Goal: Book appointment/travel/reservation

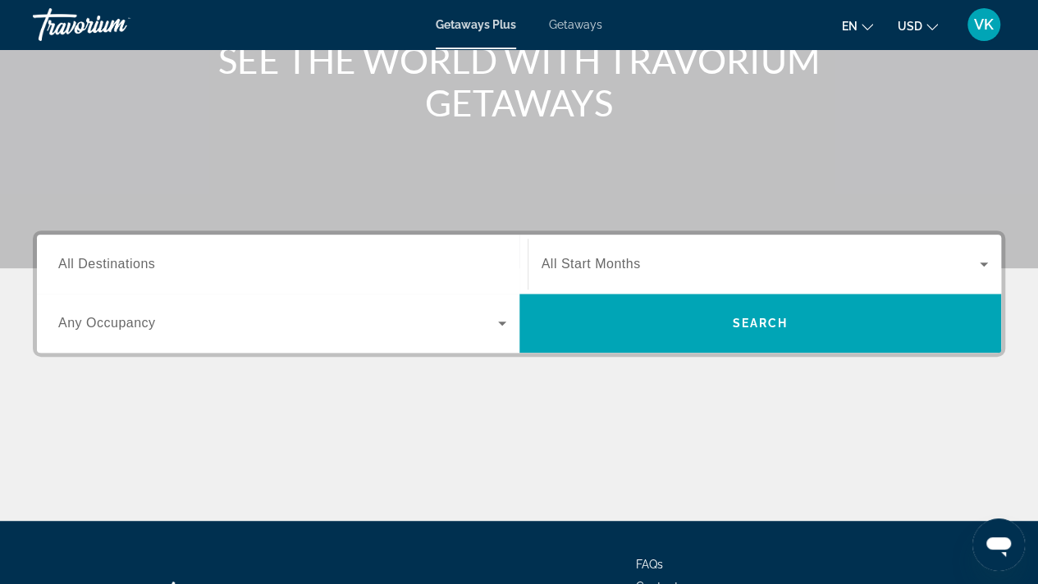
scroll to position [226, 0]
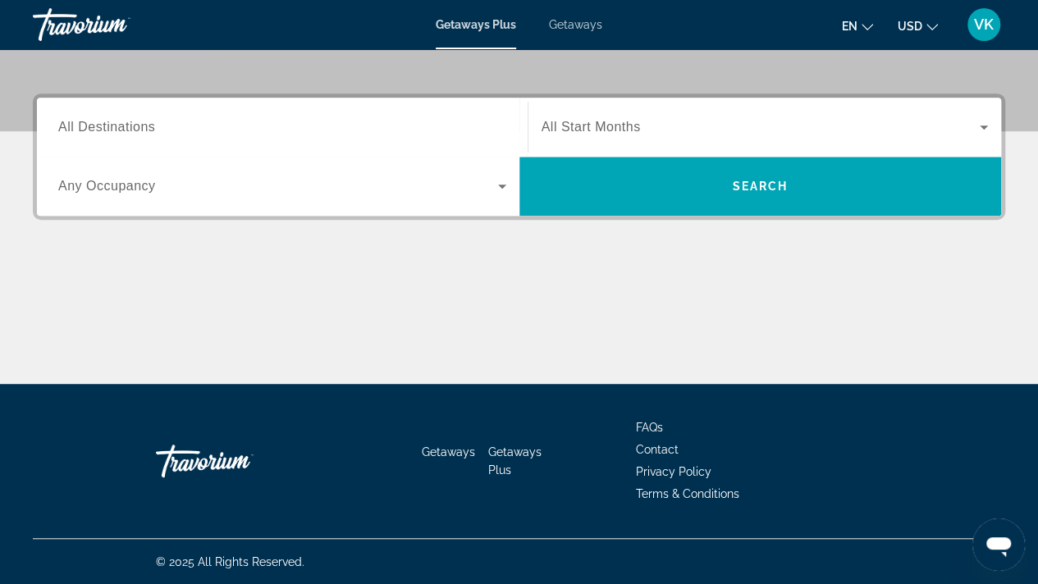
scroll to position [354, 0]
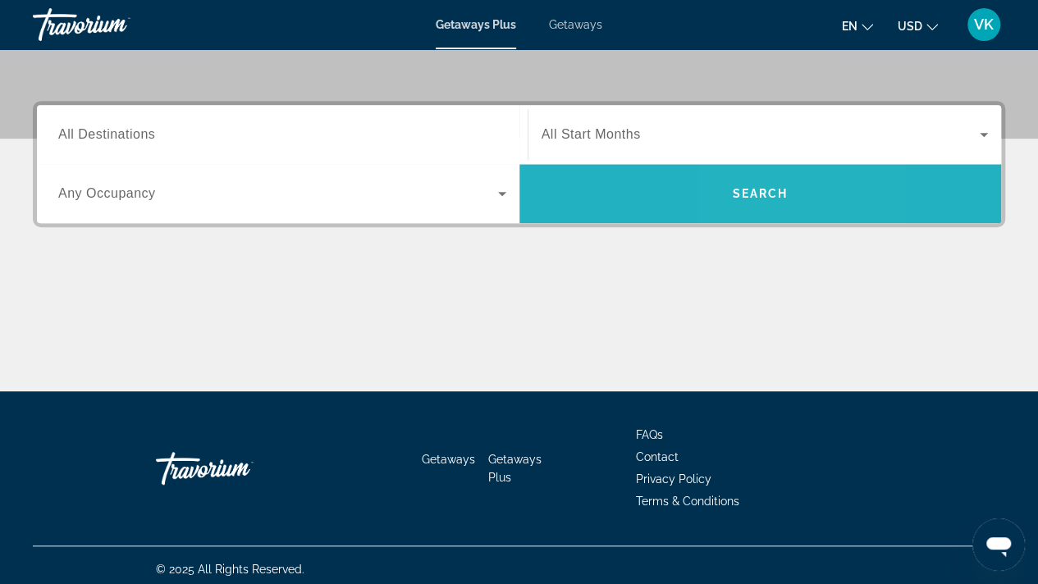
click at [746, 191] on span "Search" at bounding box center [760, 193] width 56 height 13
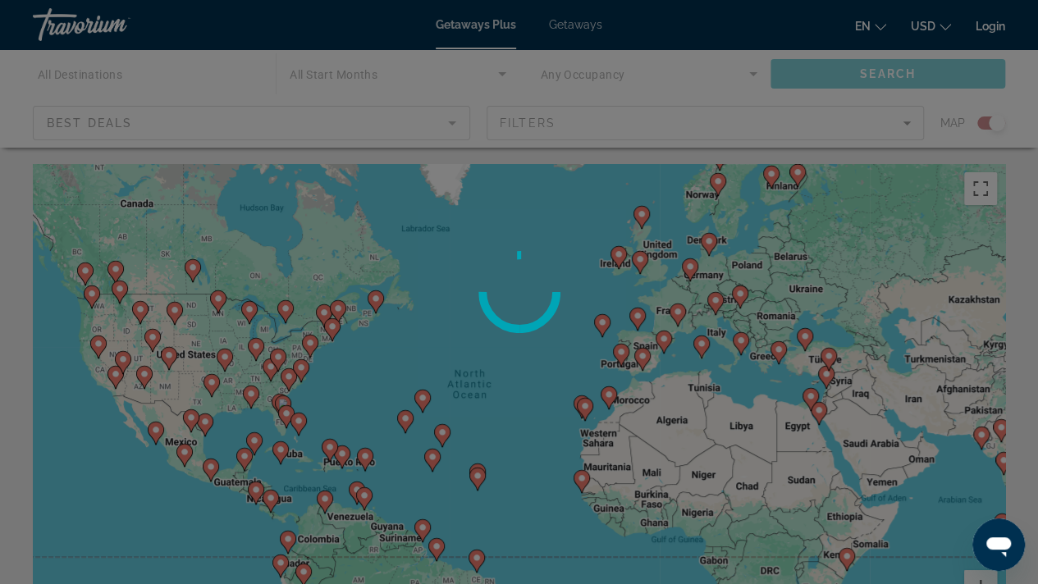
drag, startPoint x: 461, startPoint y: 279, endPoint x: 564, endPoint y: 263, distance: 104.5
click at [564, 263] on div at bounding box center [519, 292] width 1038 height 584
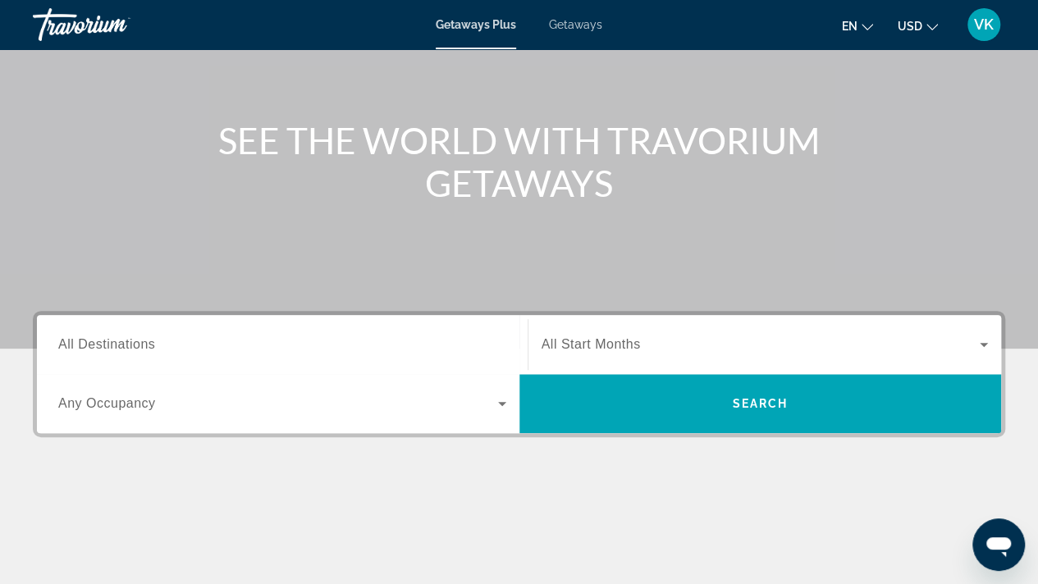
scroll to position [153, 0]
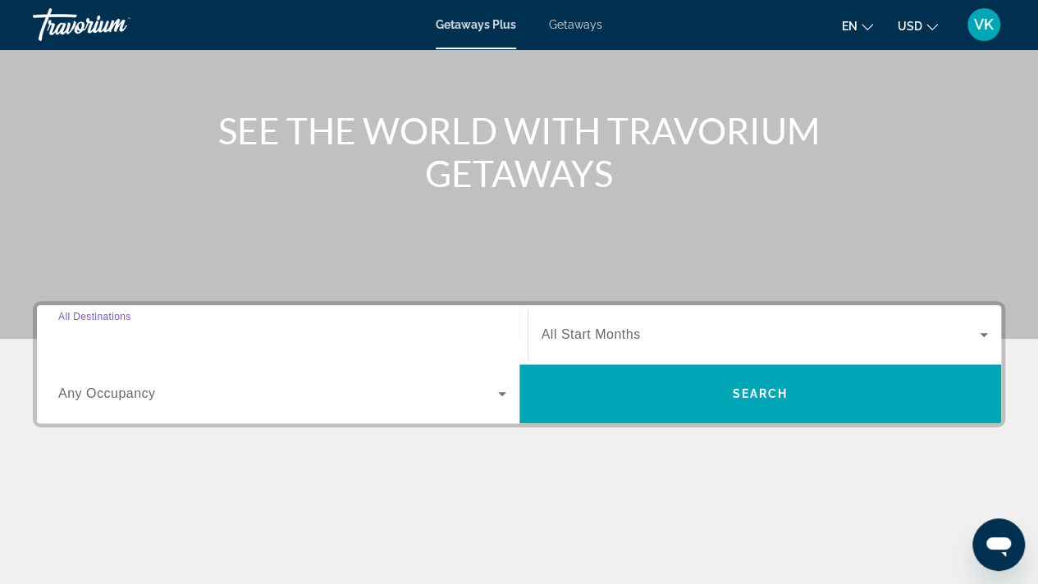
click at [171, 338] on input "Destination All Destinations" at bounding box center [282, 336] width 448 height 20
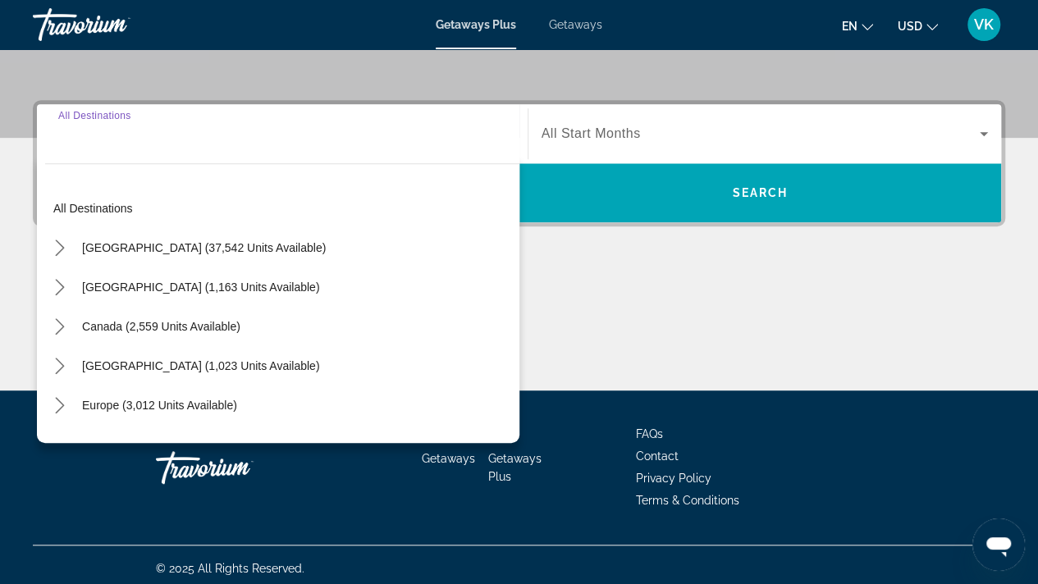
scroll to position [361, 0]
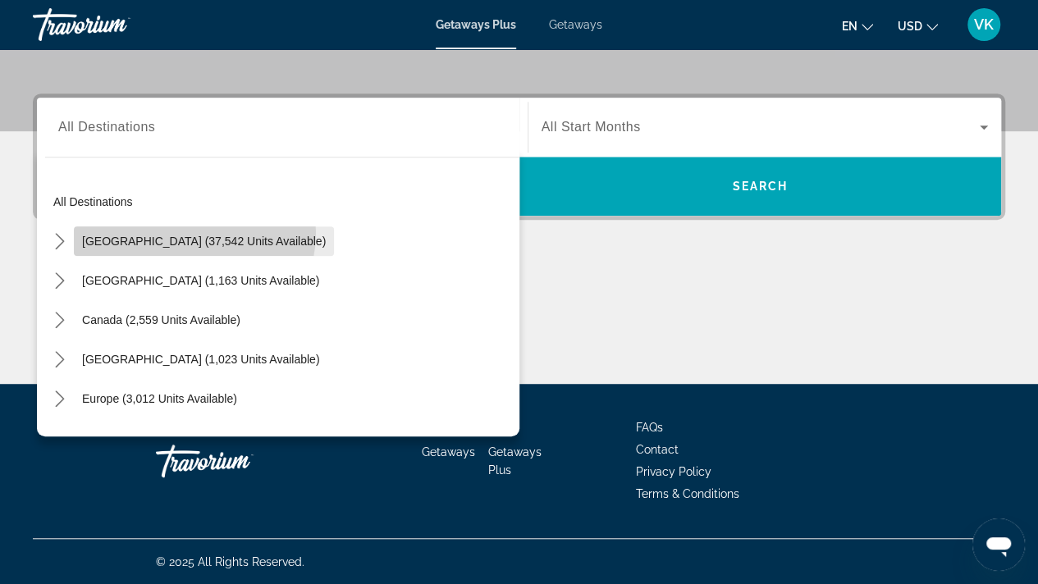
click at [194, 232] on span "Select destination: United States (37,542 units available)" at bounding box center [204, 241] width 260 height 39
type input "**********"
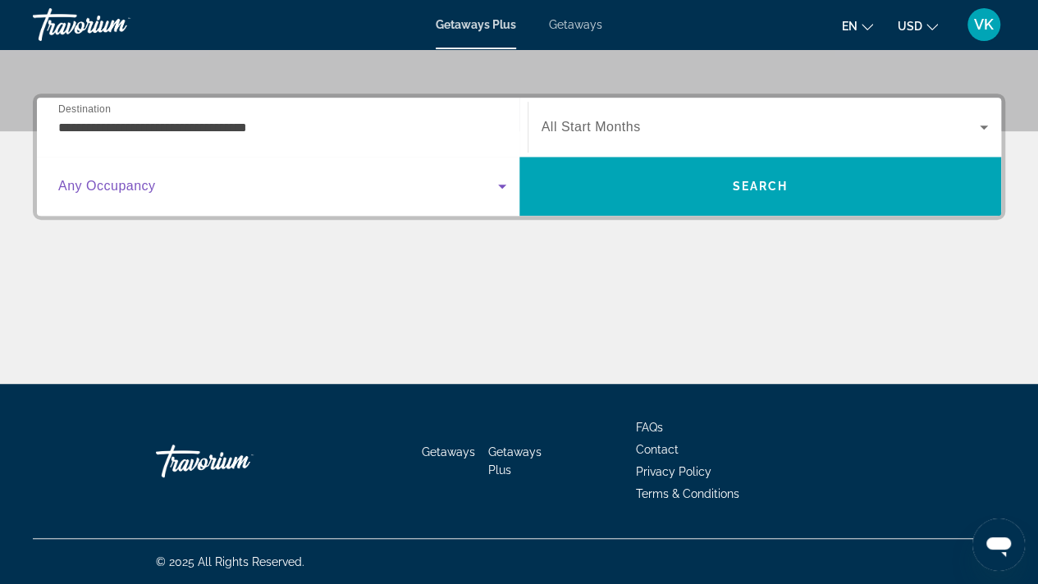
click at [503, 183] on icon "Search widget" at bounding box center [502, 186] width 20 height 20
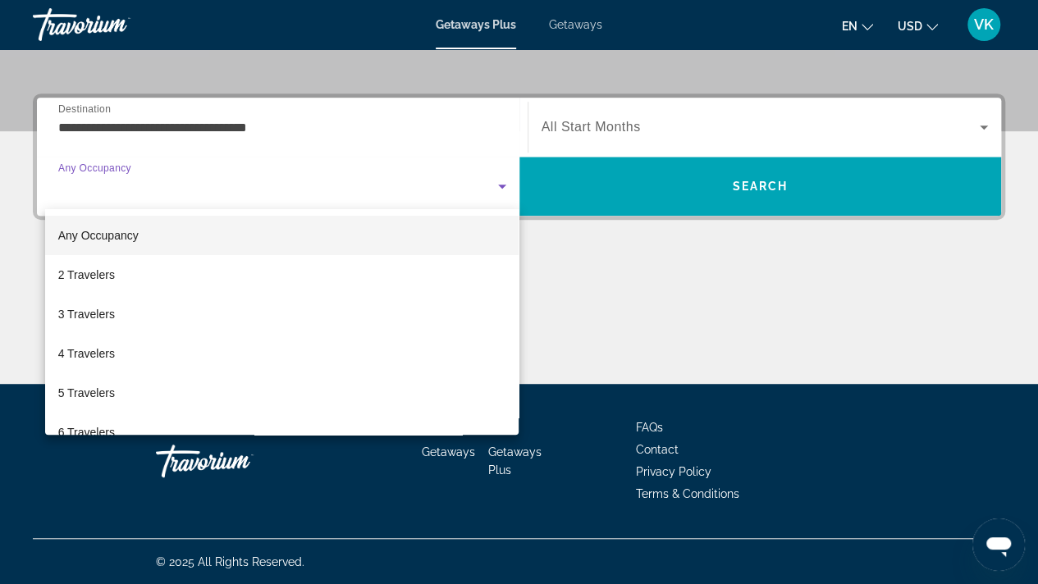
click at [642, 119] on div at bounding box center [519, 292] width 1038 height 584
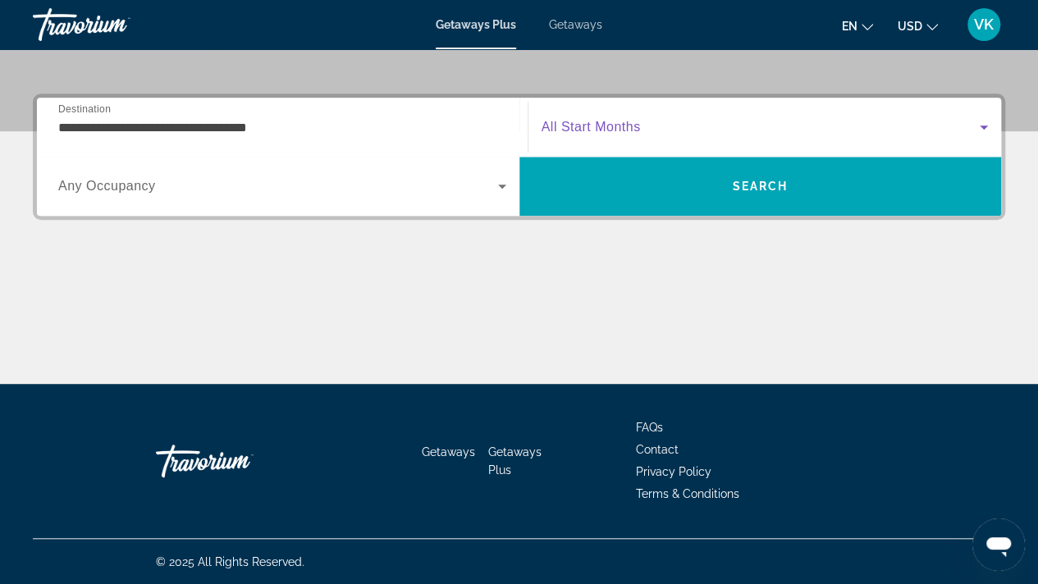
click at [981, 128] on icon "Search widget" at bounding box center [984, 127] width 20 height 20
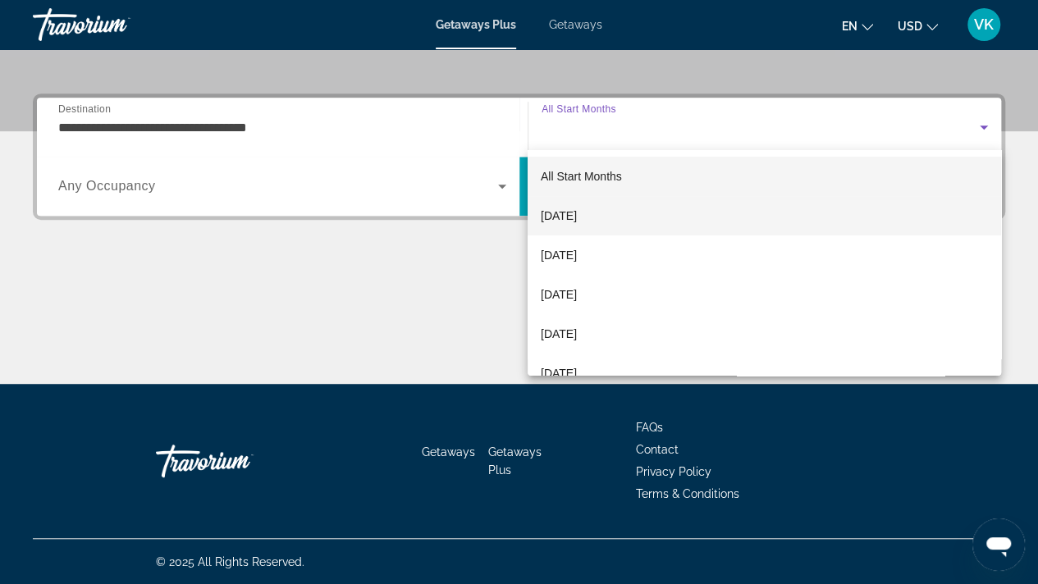
click at [577, 211] on span "October 2025" at bounding box center [559, 216] width 36 height 20
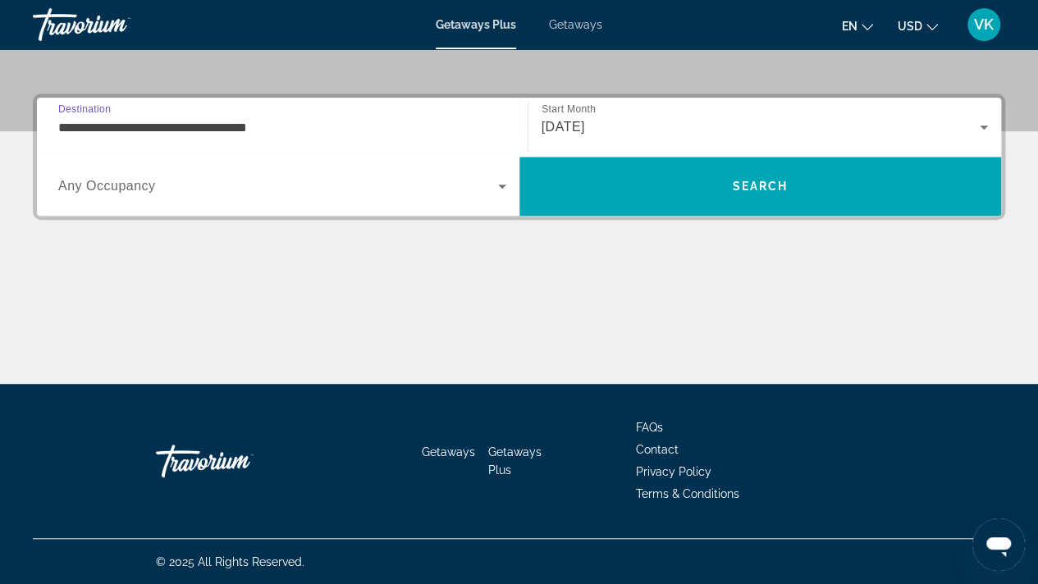
click at [301, 130] on input "**********" at bounding box center [282, 128] width 448 height 20
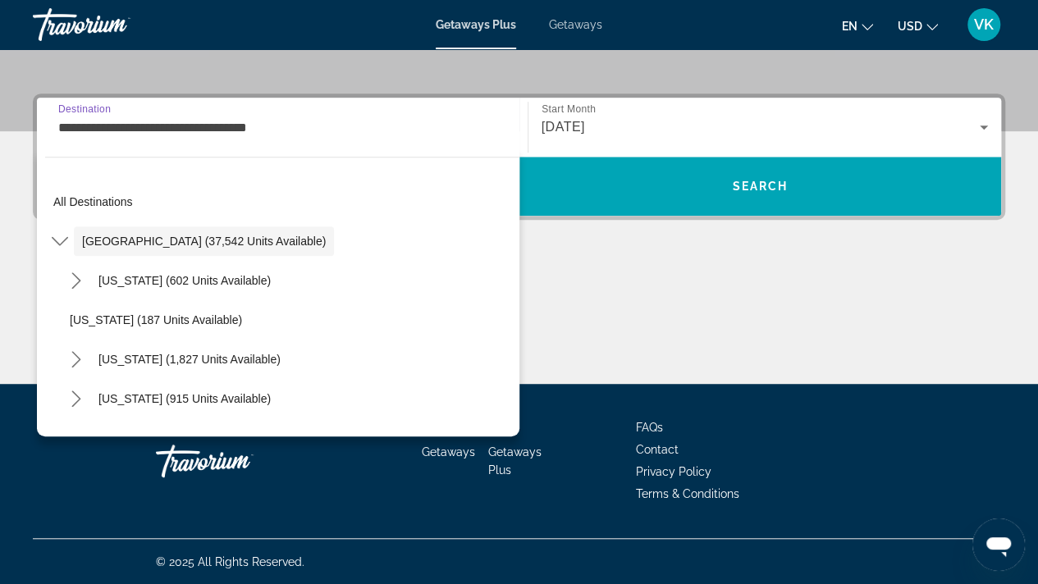
scroll to position [309, 0]
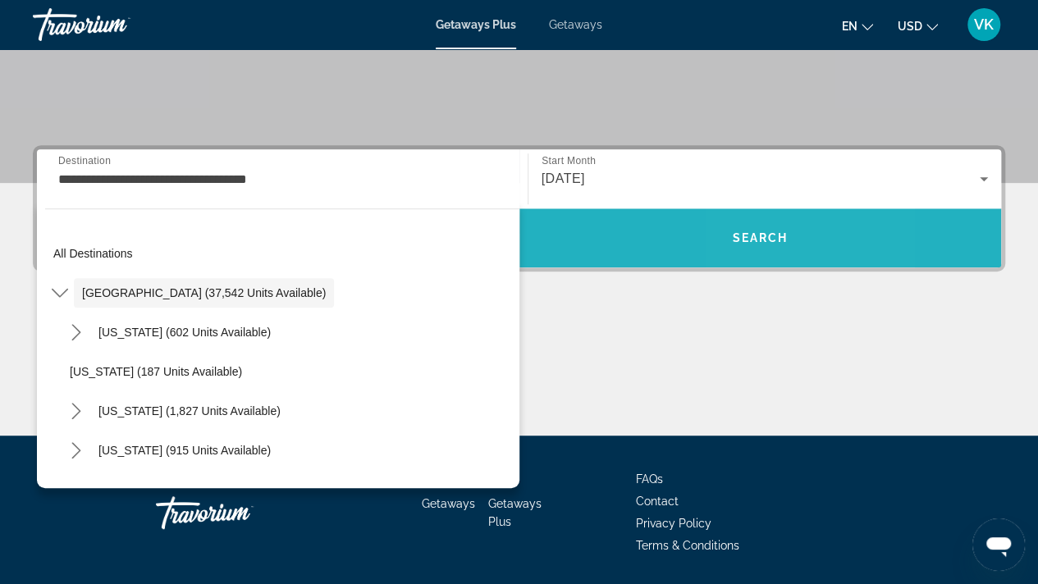
click at [750, 237] on span "Search" at bounding box center [760, 237] width 56 height 13
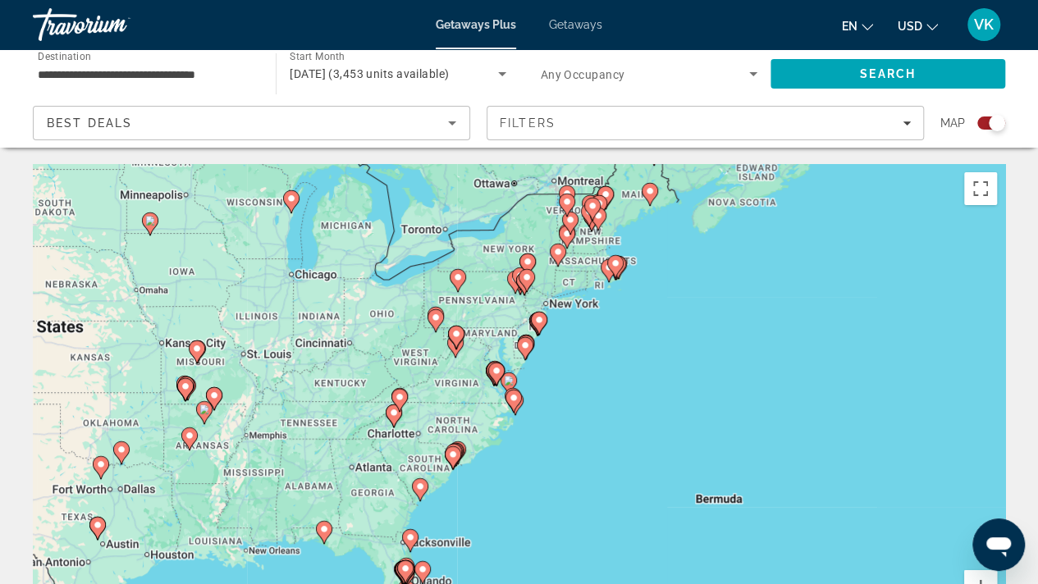
click at [310, 424] on div "To activate drag with keyboard, press Alt + Enter. Once in keyboard drag state,…" at bounding box center [519, 410] width 972 height 492
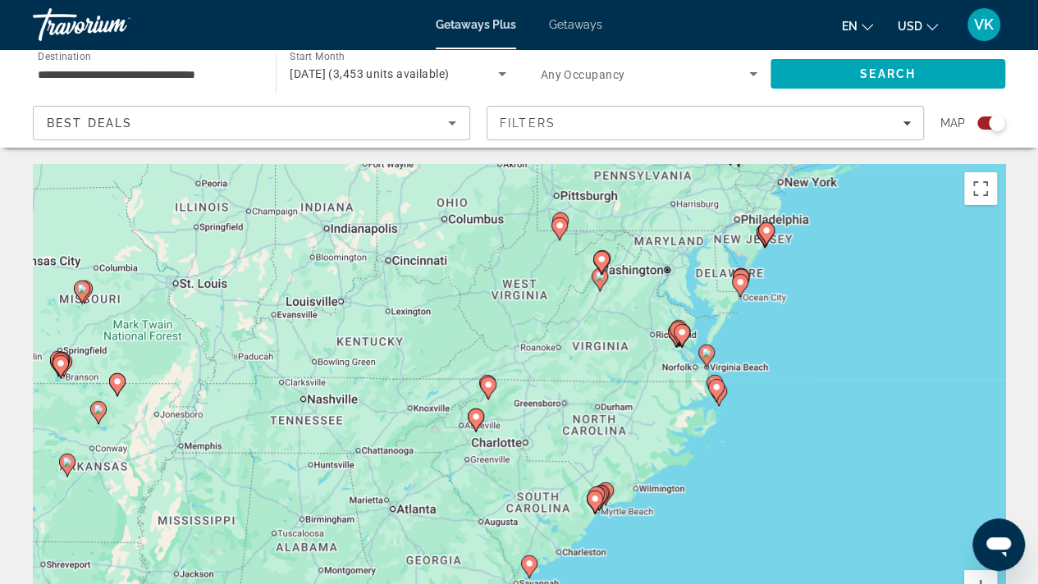
click at [304, 404] on div "To activate drag with keyboard, press Alt + Enter. Once in keyboard drag state,…" at bounding box center [519, 410] width 972 height 492
click at [303, 404] on div "To activate drag with keyboard, press Alt + Enter. Once in keyboard drag state,…" at bounding box center [519, 410] width 972 height 492
click at [584, 19] on span "Getaways" at bounding box center [575, 24] width 53 height 13
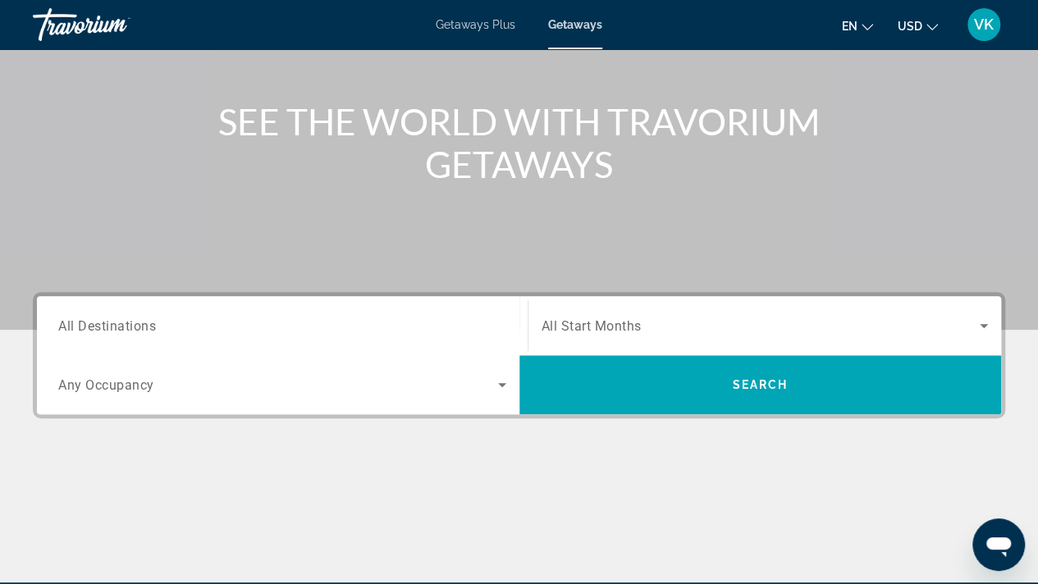
scroll to position [144, 0]
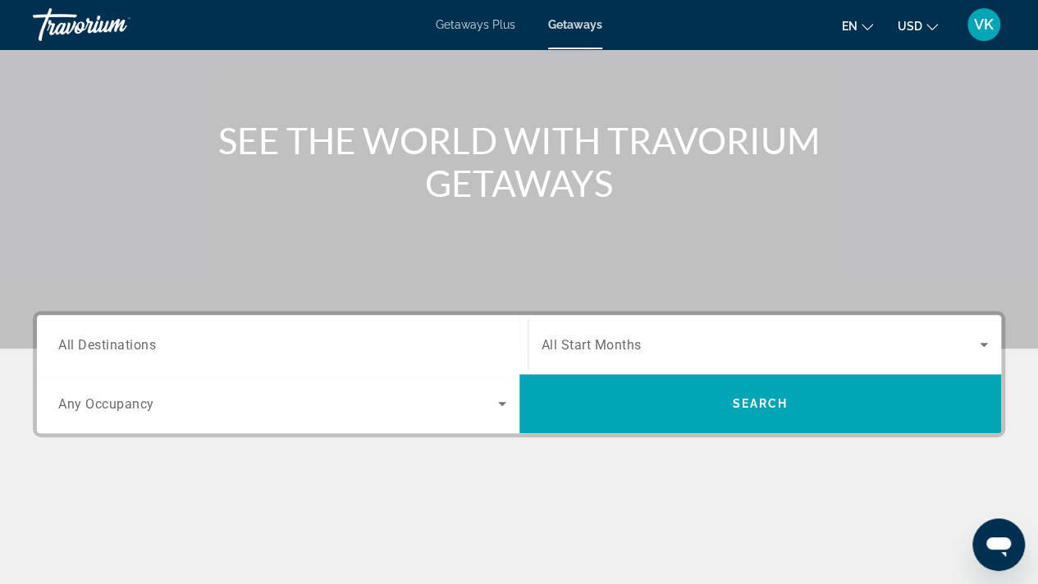
click at [117, 348] on span "All Destinations" at bounding box center [107, 344] width 98 height 16
click at [117, 348] on input "Destination All Destinations" at bounding box center [282, 346] width 448 height 20
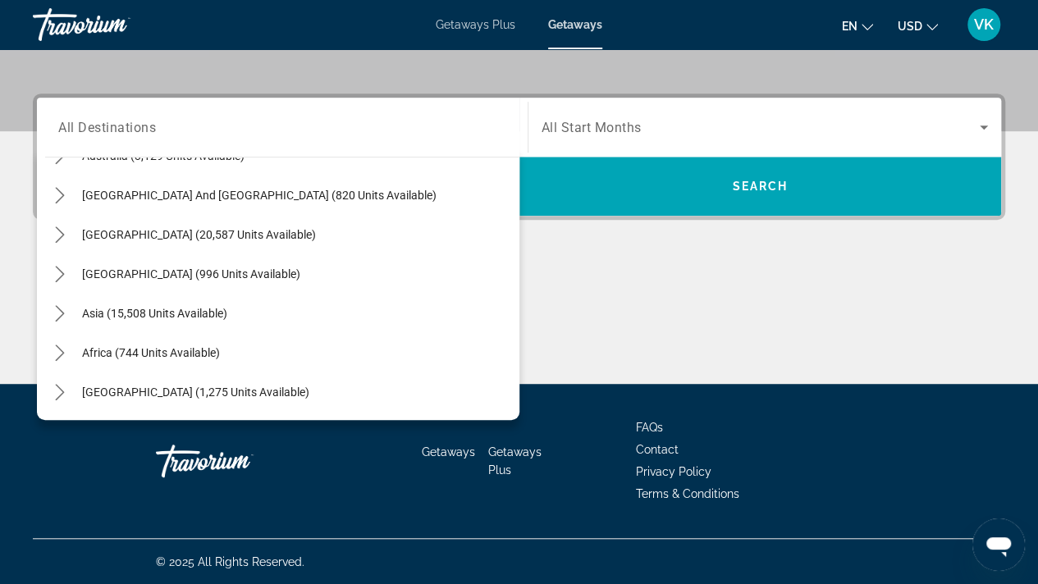
scroll to position [0, 0]
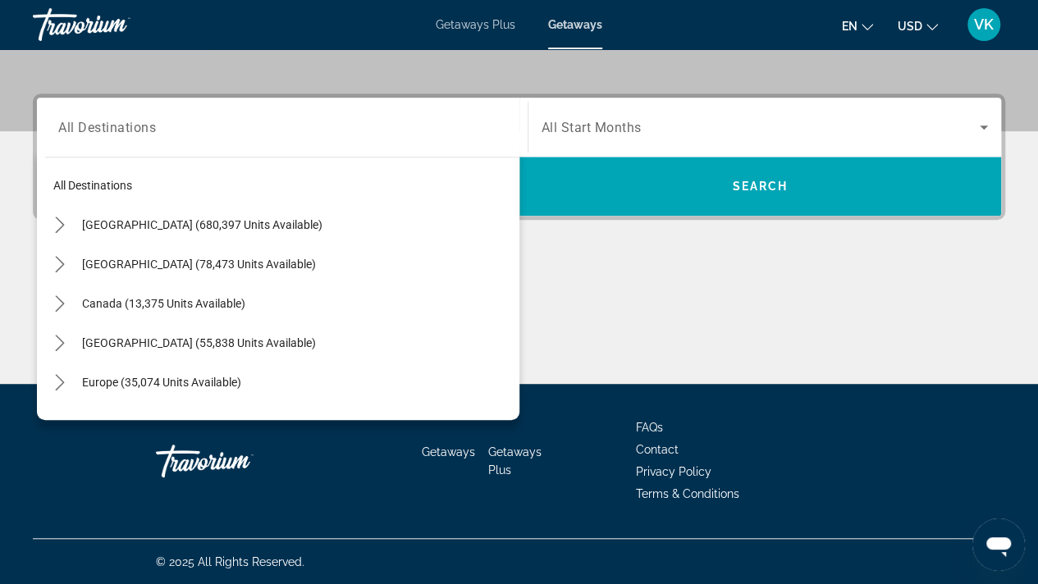
click at [58, 131] on span "All Destinations" at bounding box center [107, 127] width 98 height 16
click at [58, 131] on input "Destination All Destinations" at bounding box center [282, 128] width 448 height 20
click at [914, 306] on div "Main content" at bounding box center [519, 322] width 972 height 123
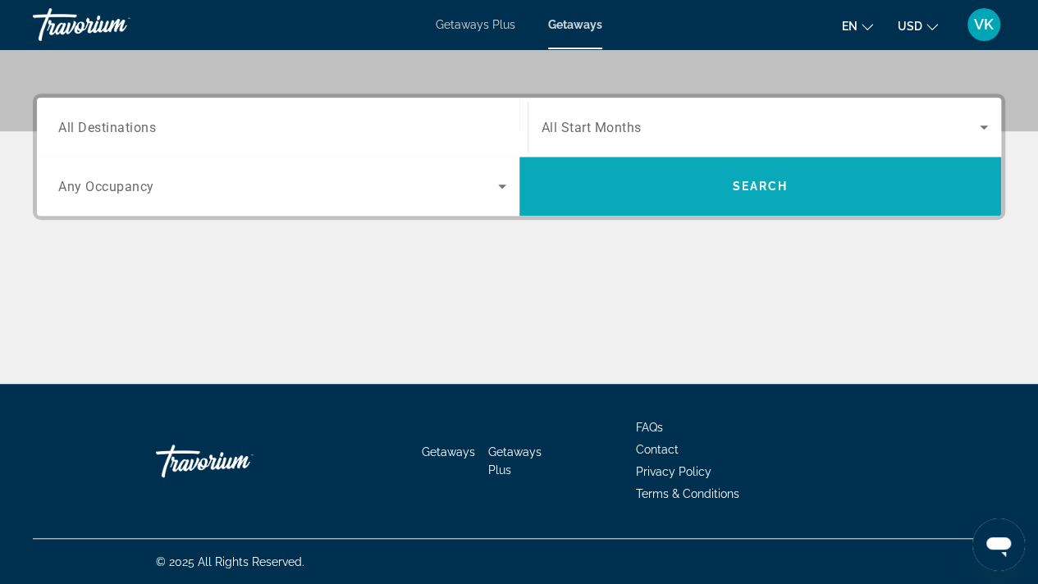
click at [778, 185] on span "Search" at bounding box center [760, 186] width 56 height 13
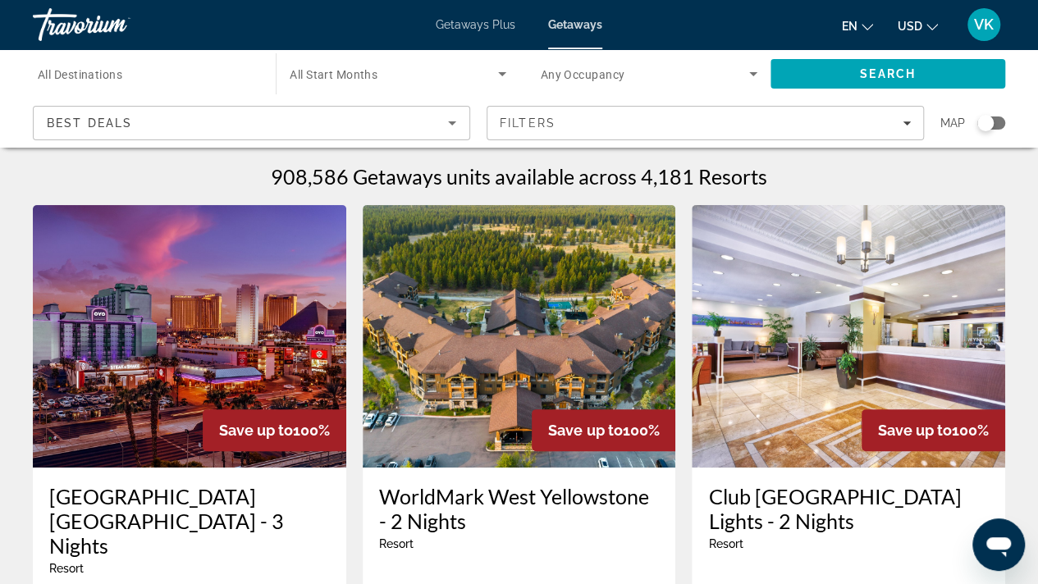
click at [1001, 117] on div "Search widget" at bounding box center [991, 122] width 28 height 13
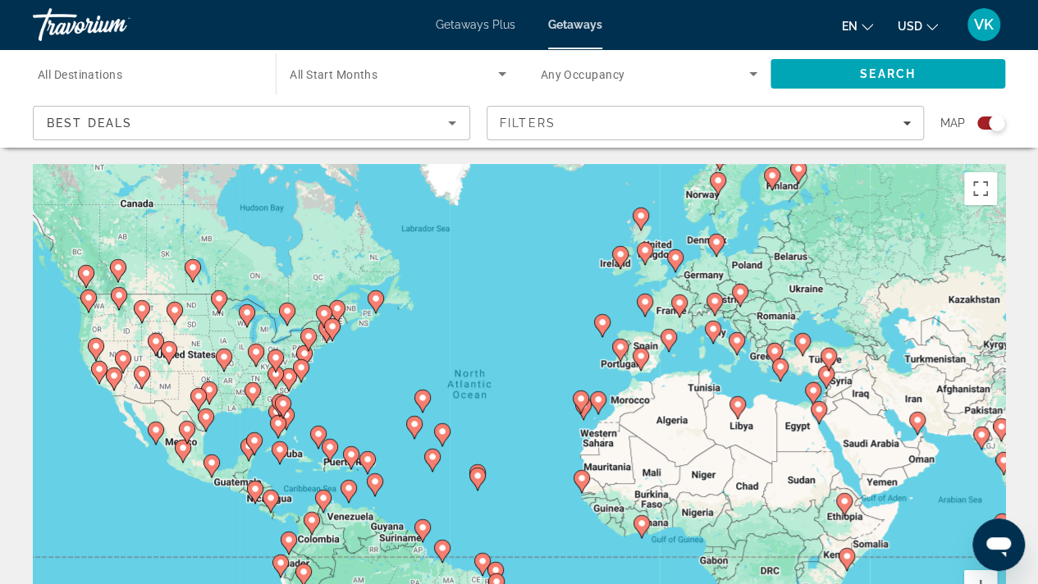
click at [246, 361] on div "To activate drag with keyboard, press Alt + Enter. Once in keyboard drag state,…" at bounding box center [519, 410] width 972 height 492
click at [450, 120] on icon "Sort by" at bounding box center [452, 123] width 20 height 20
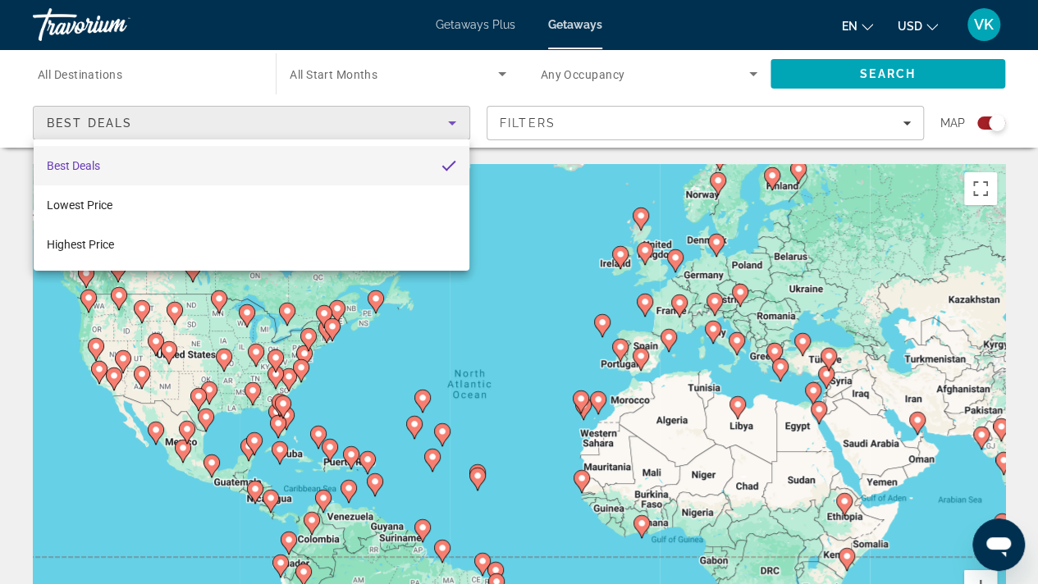
click at [450, 120] on div at bounding box center [519, 292] width 1038 height 584
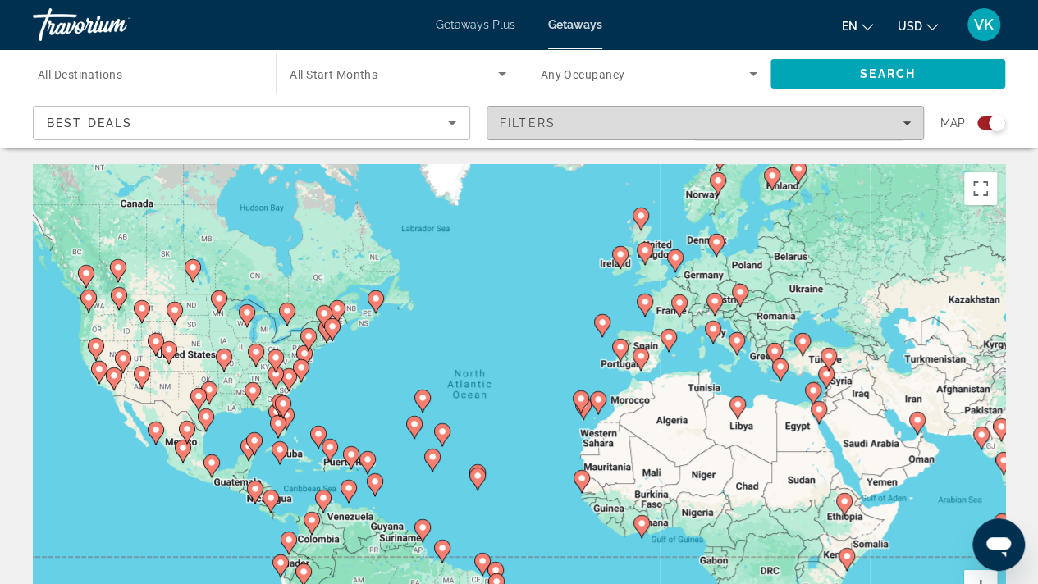
click at [907, 117] on div "Filters" at bounding box center [705, 122] width 411 height 13
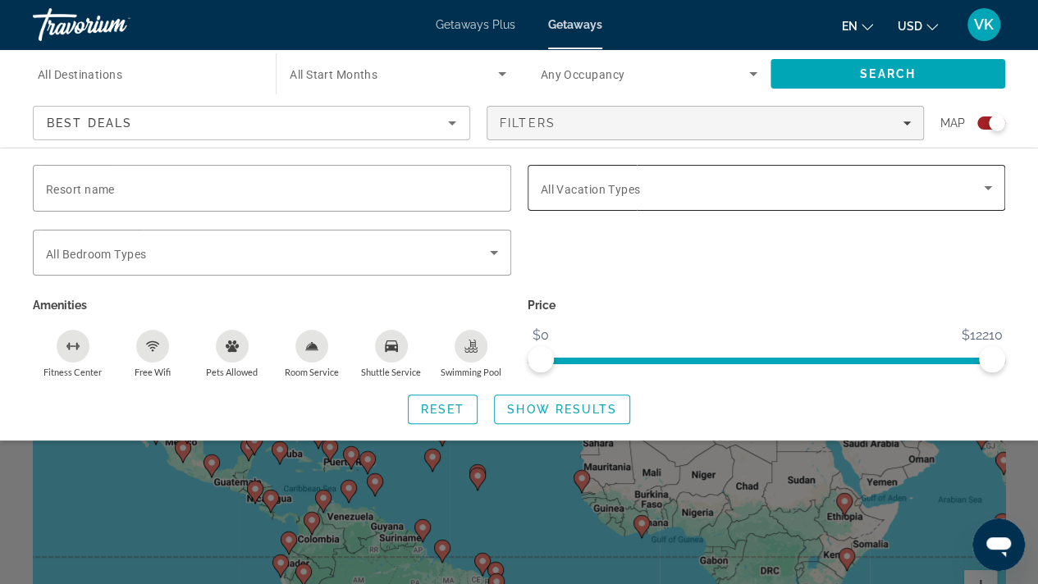
click at [988, 185] on icon "Search widget" at bounding box center [988, 188] width 20 height 20
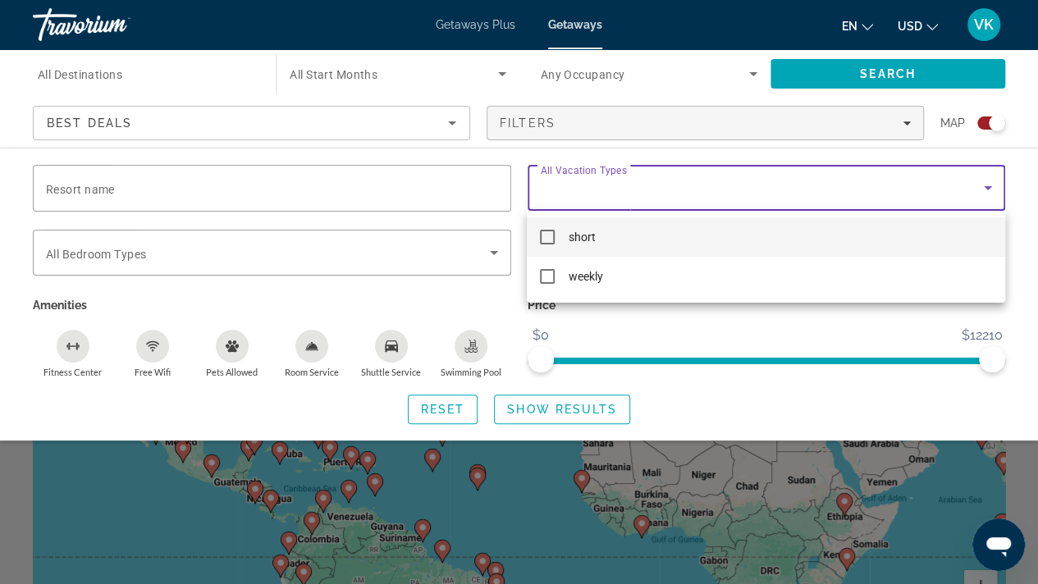
click at [312, 234] on div at bounding box center [519, 292] width 1038 height 584
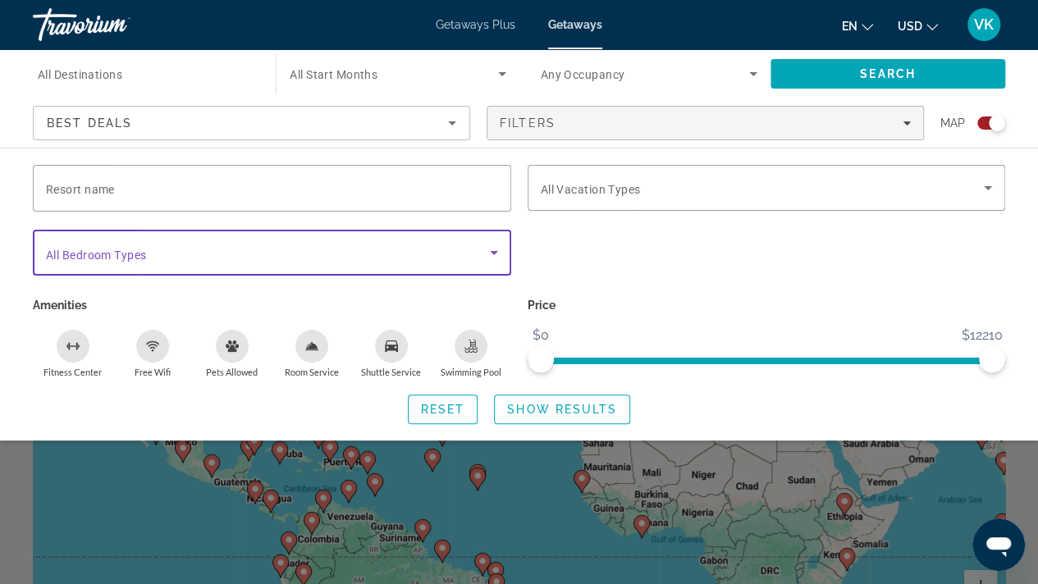
click at [307, 243] on span "Search widget" at bounding box center [268, 253] width 444 height 20
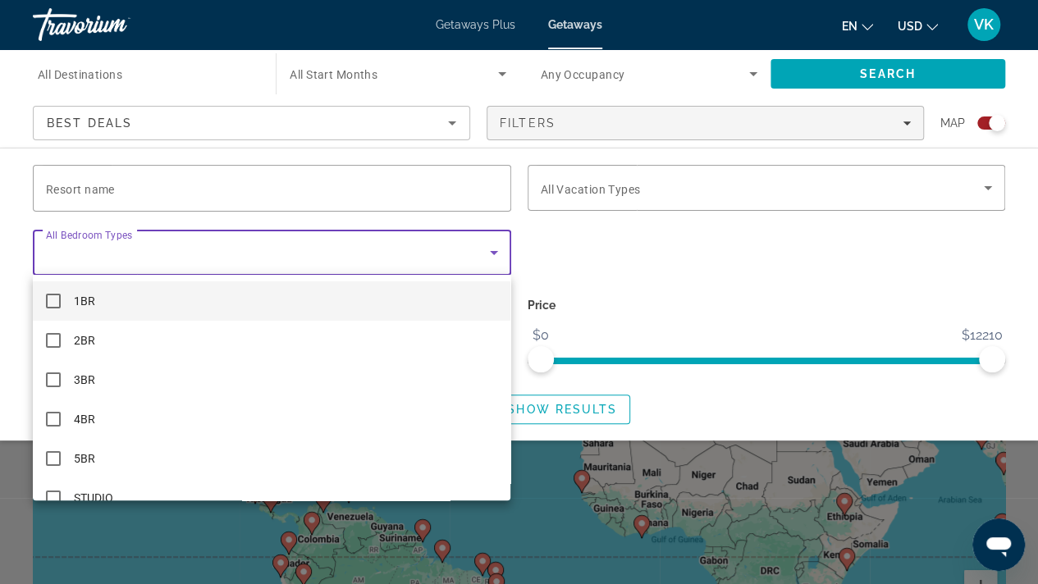
click at [317, 164] on div at bounding box center [519, 292] width 1038 height 584
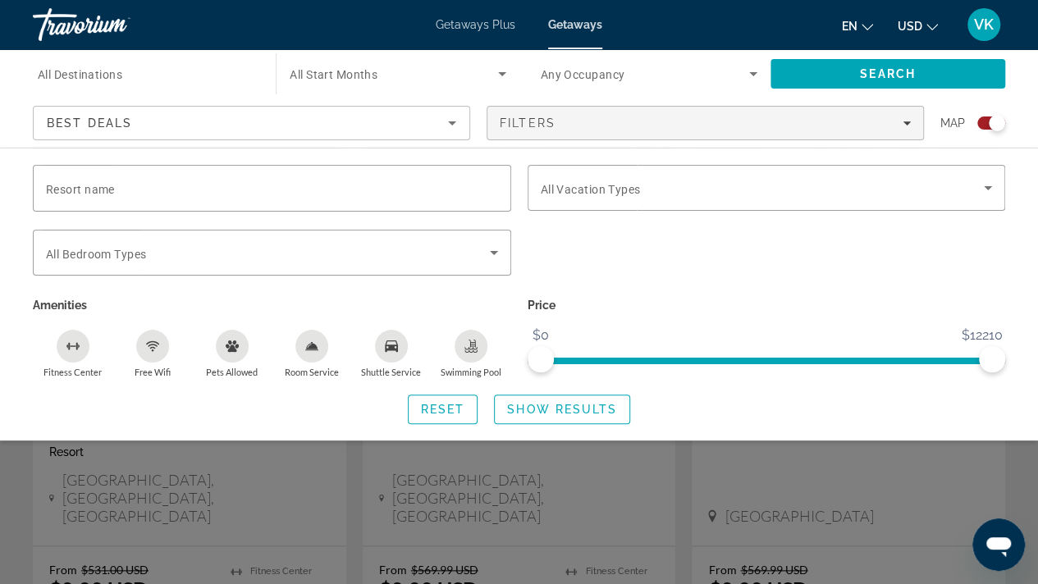
scroll to position [406, 0]
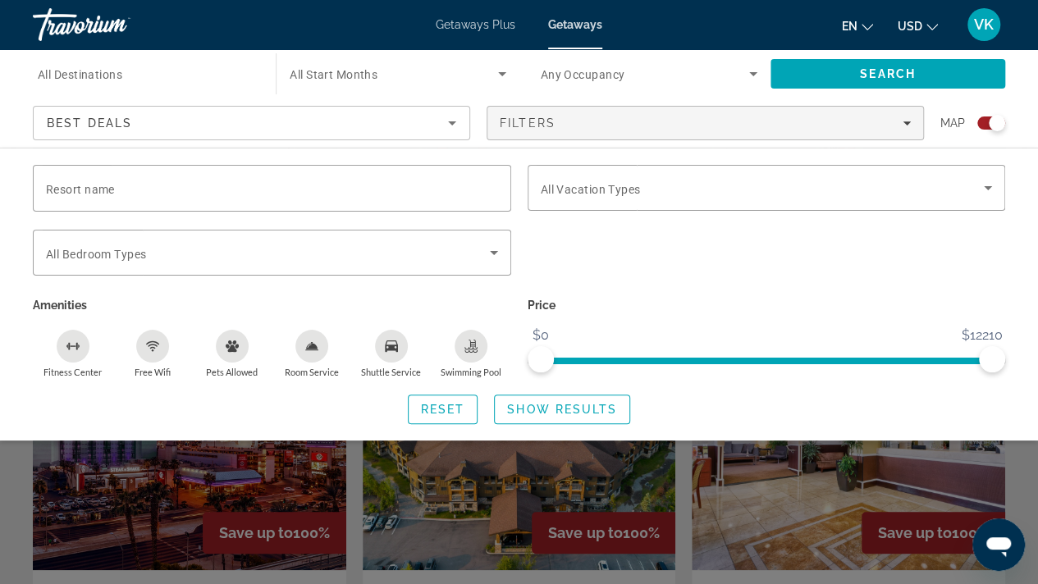
click at [1030, 162] on div "Resort name Vacation Types All Vacation Types Bedroom Types All Bedroom Types A…" at bounding box center [519, 294] width 1038 height 293
click at [102, 28] on div "Travorium" at bounding box center [115, 24] width 164 height 43
